Goal: Use online tool/utility: Utilize a website feature to perform a specific function

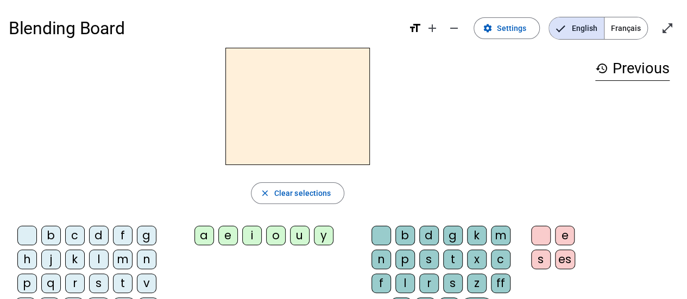
click at [625, 32] on span "Français" at bounding box center [625, 28] width 43 height 22
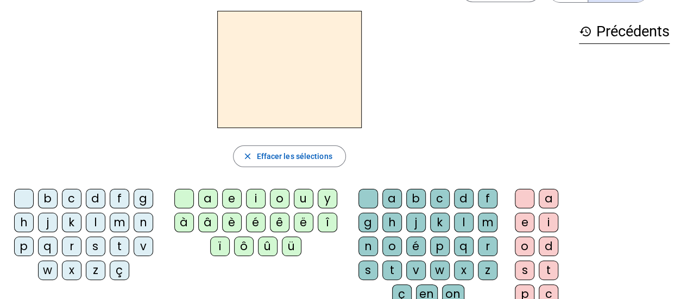
scroll to position [34, 0]
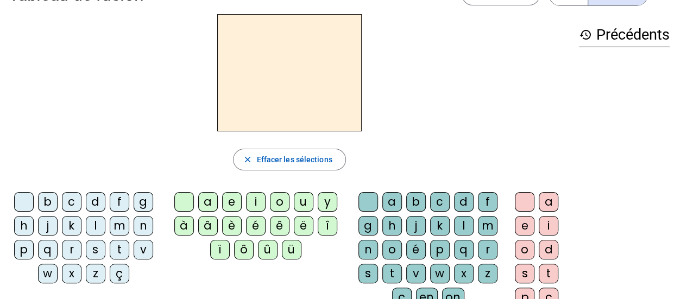
click at [141, 225] on div "n" at bounding box center [144, 226] width 20 height 20
click at [278, 199] on div "o" at bounding box center [280, 202] width 20 height 20
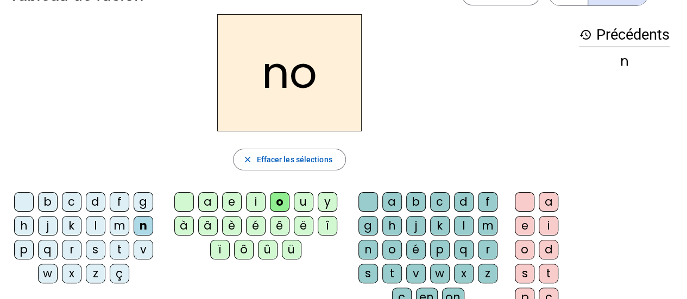
click at [391, 268] on div "t" at bounding box center [392, 274] width 20 height 20
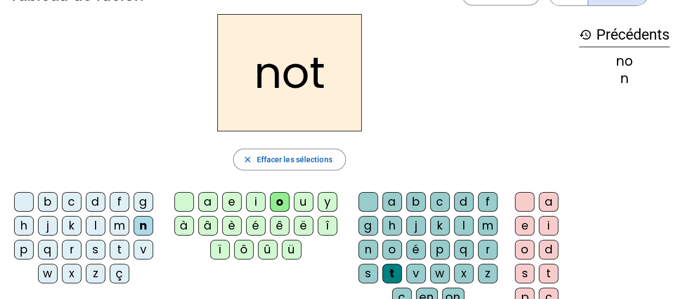
click at [528, 227] on div "e" at bounding box center [525, 226] width 20 height 20
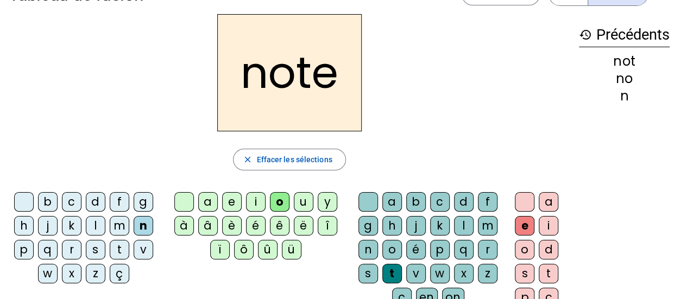
click at [143, 244] on div "v" at bounding box center [144, 250] width 20 height 20
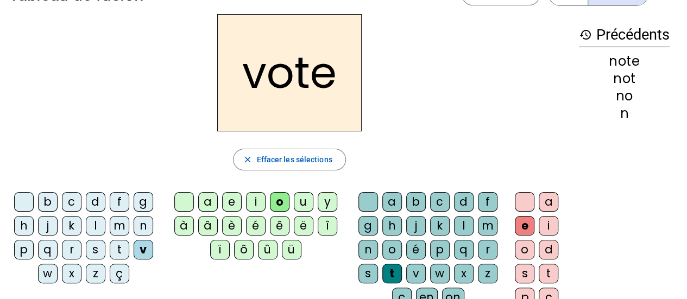
click at [255, 199] on div "i" at bounding box center [256, 202] width 20 height 20
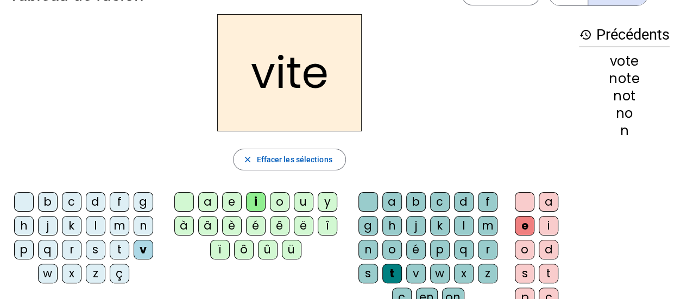
click at [73, 250] on div "r" at bounding box center [72, 250] width 20 height 20
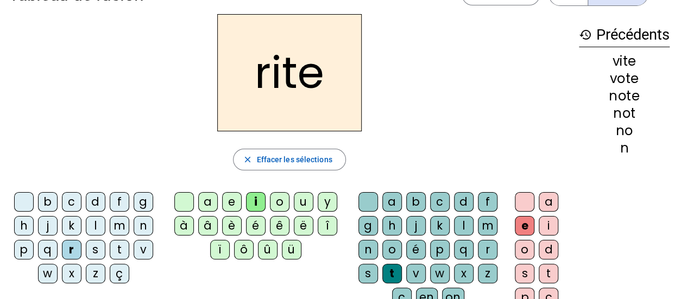
click at [304, 201] on div "u" at bounding box center [304, 202] width 20 height 20
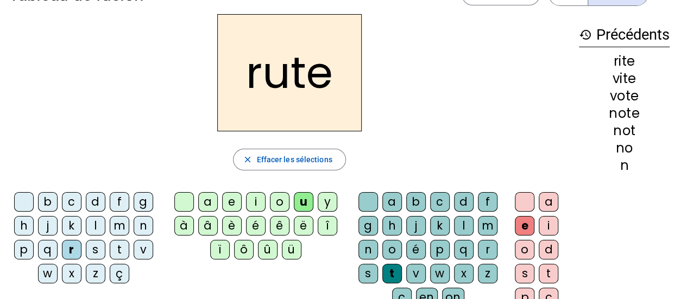
click at [143, 250] on div "v" at bounding box center [144, 250] width 20 height 20
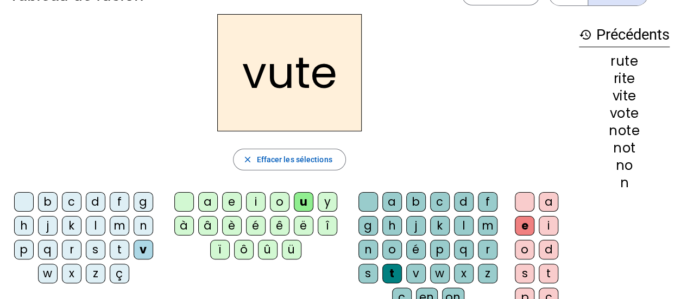
click at [258, 200] on div "i" at bounding box center [256, 202] width 20 height 20
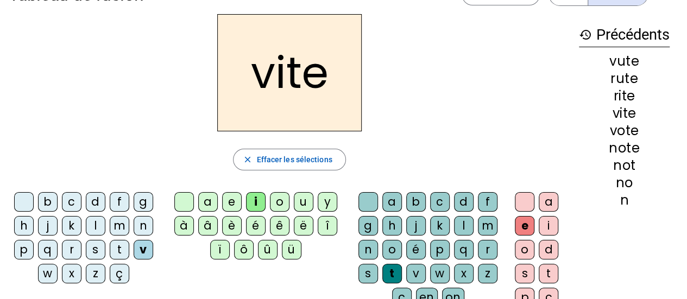
click at [463, 199] on div "d" at bounding box center [464, 202] width 20 height 20
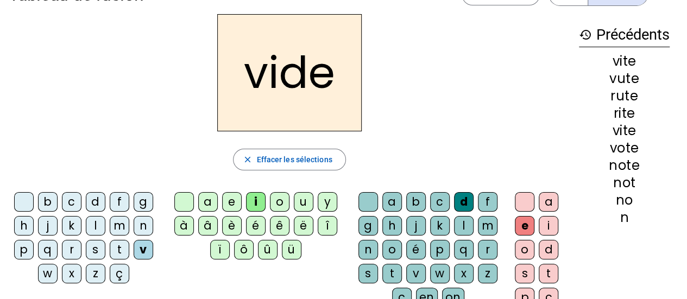
click at [74, 246] on div "r" at bounding box center [72, 250] width 20 height 20
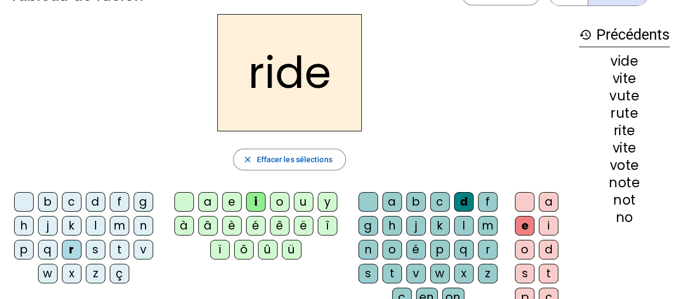
click at [303, 202] on div "u" at bounding box center [304, 202] width 20 height 20
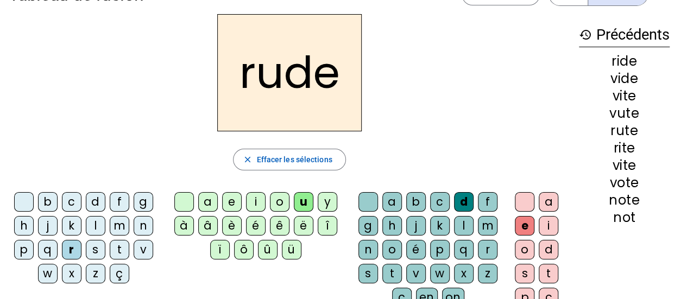
click at [371, 267] on div "s" at bounding box center [368, 274] width 20 height 20
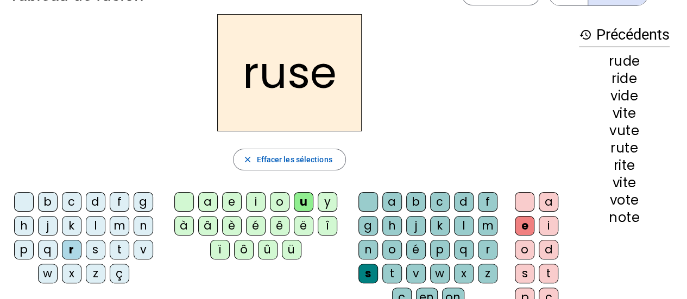
click at [119, 228] on div "m" at bounding box center [120, 226] width 20 height 20
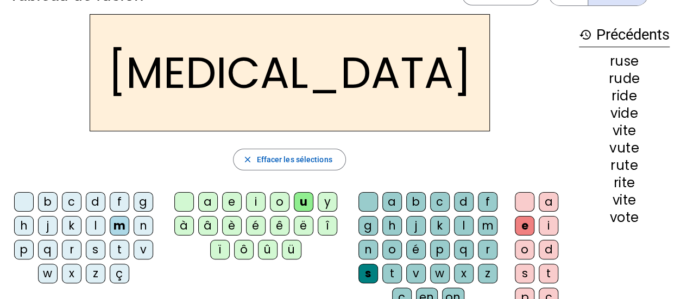
click at [53, 204] on div "b" at bounding box center [48, 202] width 20 height 20
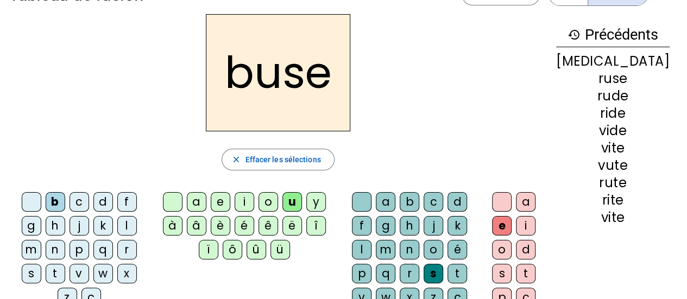
click at [254, 204] on div "i" at bounding box center [245, 202] width 20 height 20
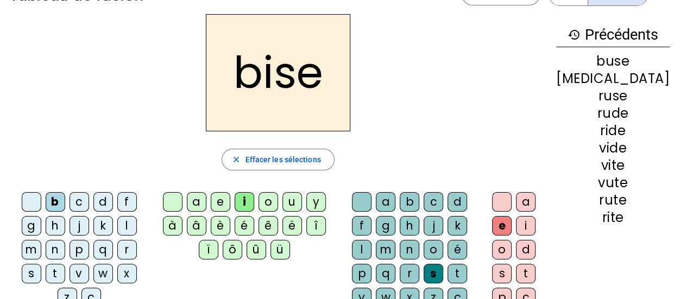
click at [206, 200] on div "a" at bounding box center [197, 202] width 20 height 20
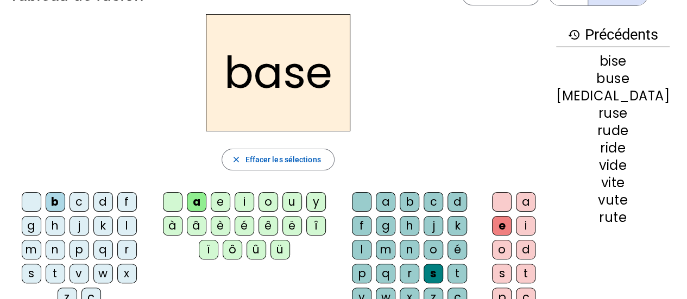
click at [512, 198] on div at bounding box center [502, 202] width 20 height 20
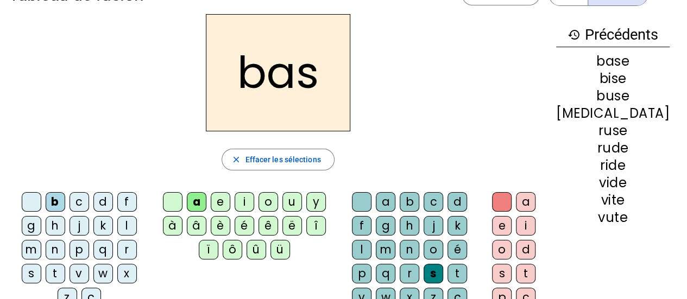
click at [512, 226] on div "e" at bounding box center [502, 226] width 20 height 20
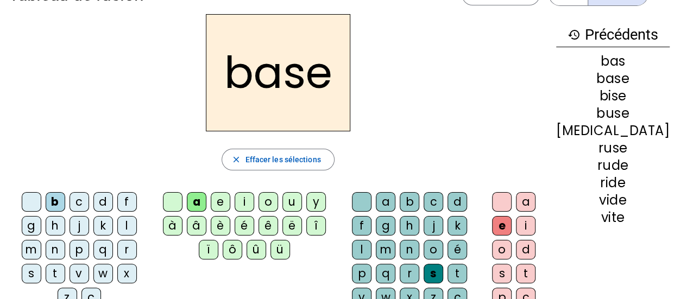
click at [512, 199] on div at bounding box center [502, 202] width 20 height 20
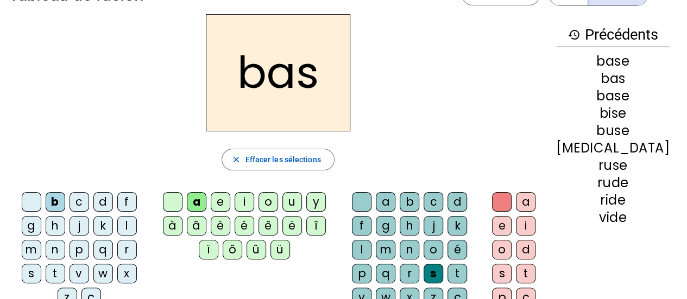
click at [70, 249] on div "p" at bounding box center [80, 250] width 20 height 20
